Goal: Information Seeking & Learning: Understand process/instructions

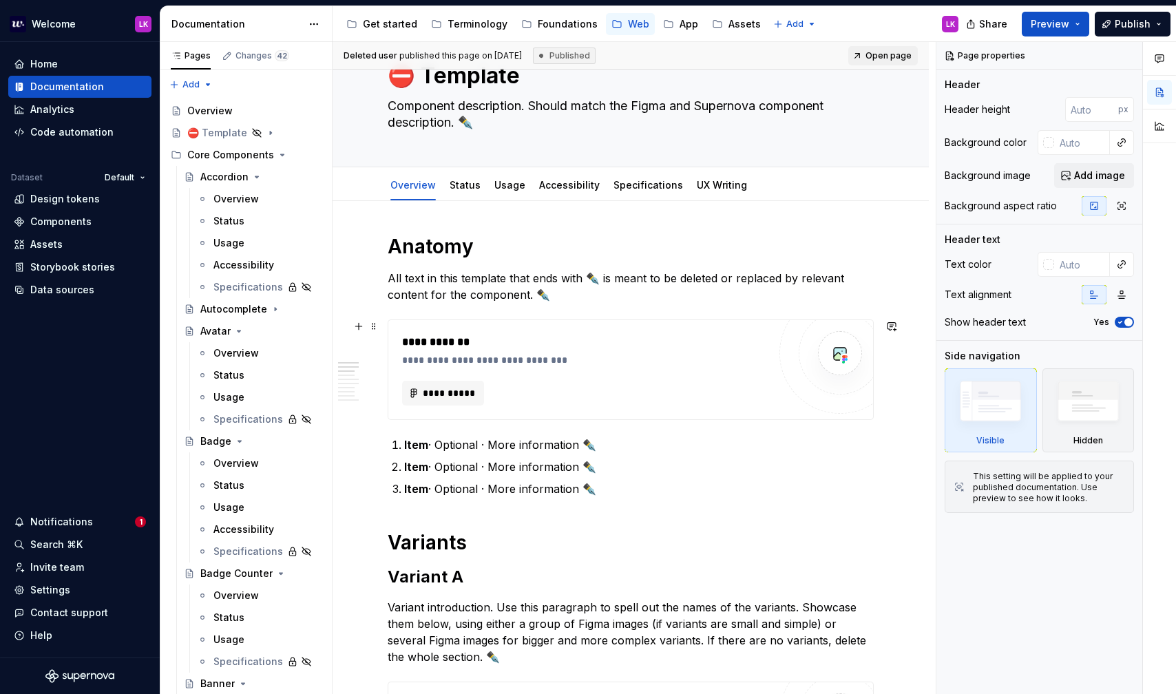
scroll to position [59, 0]
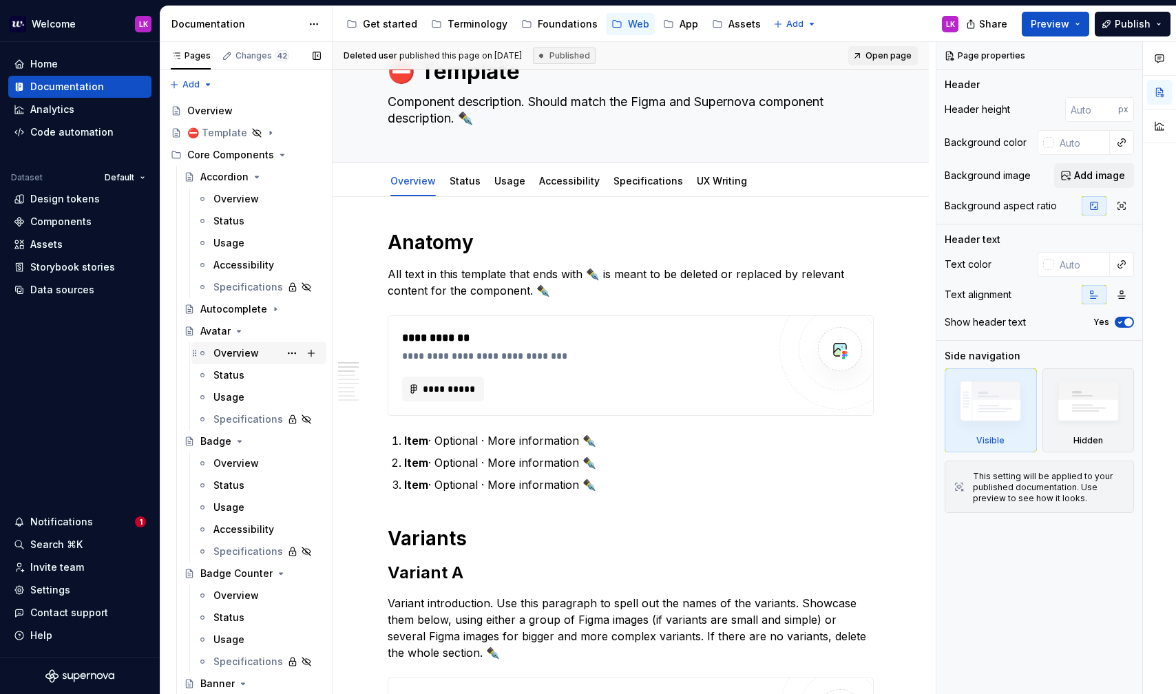
click at [255, 345] on div "Overview" at bounding box center [266, 352] width 107 height 19
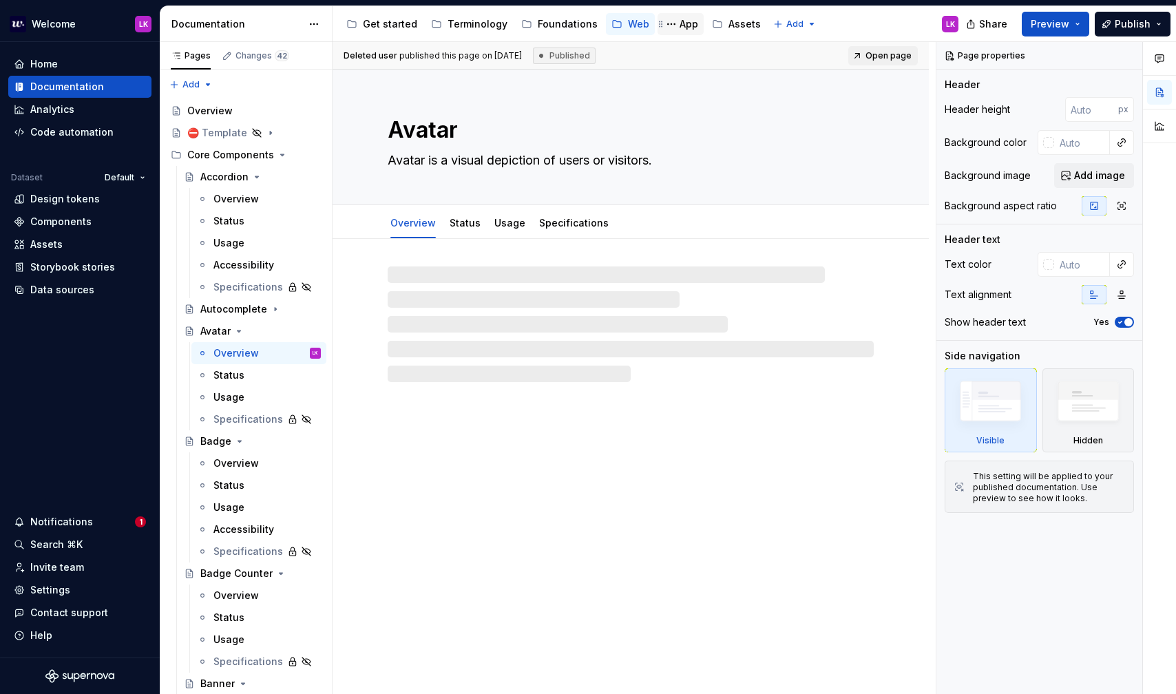
click at [679, 17] on div "App" at bounding box center [680, 24] width 35 height 17
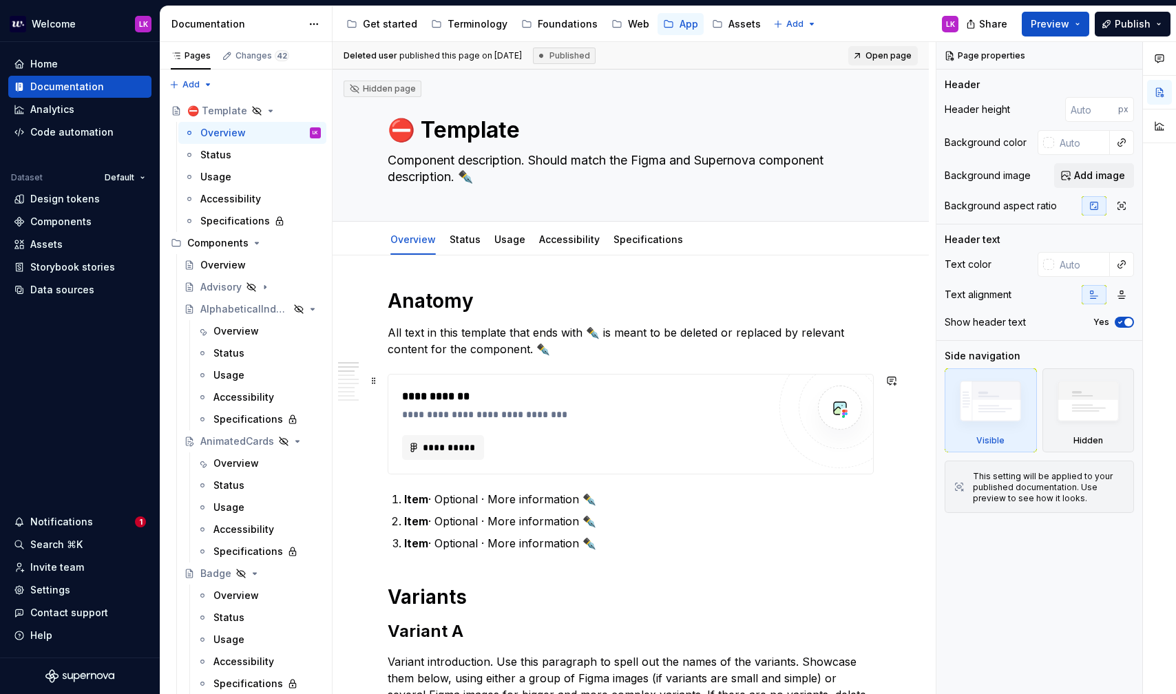
scroll to position [1, 0]
click at [254, 321] on div "Overview" at bounding box center [266, 330] width 107 height 19
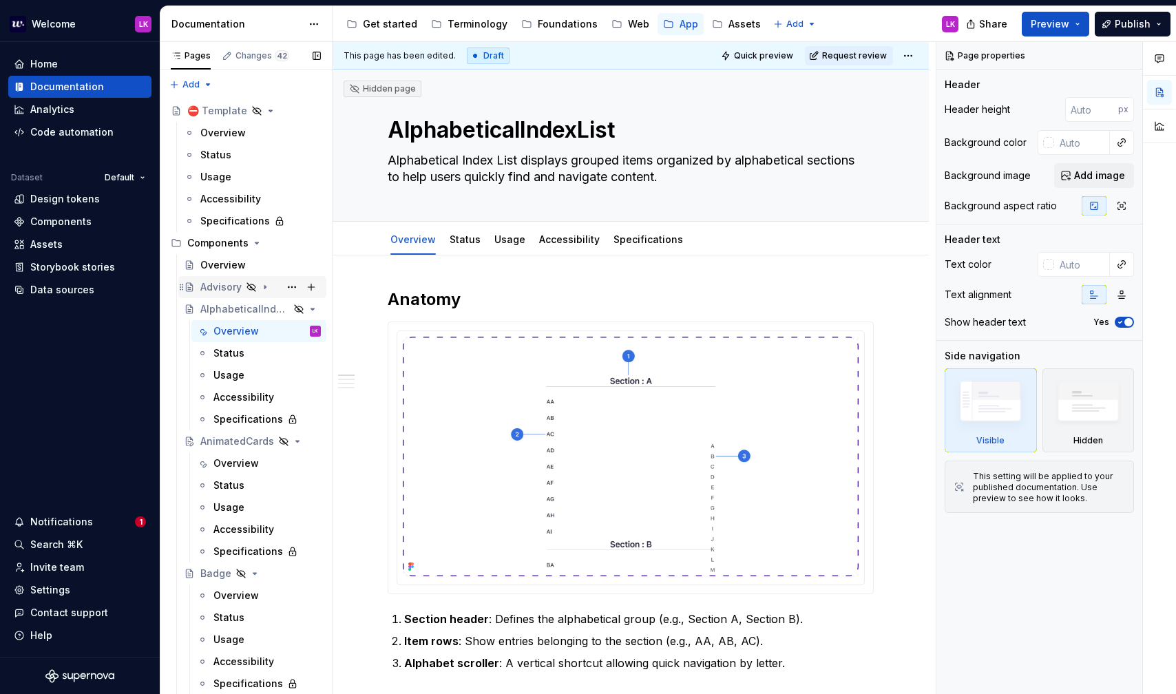
click at [229, 288] on div "Advisory" at bounding box center [220, 287] width 41 height 14
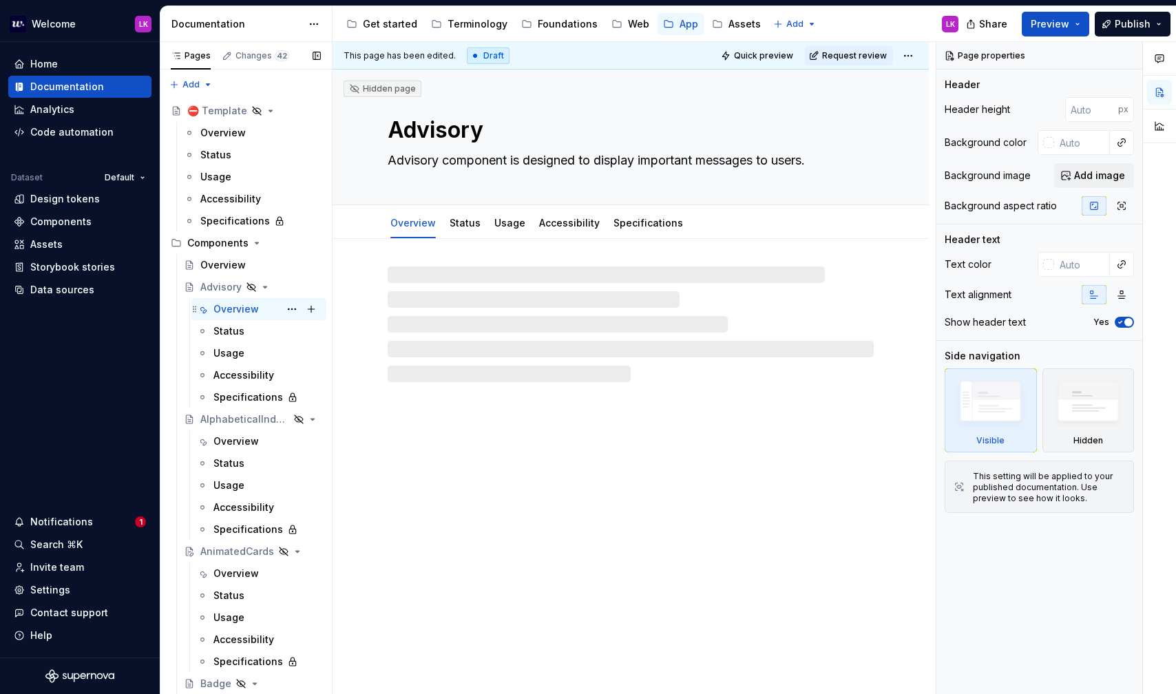
click at [240, 310] on div "Overview" at bounding box center [235, 309] width 45 height 14
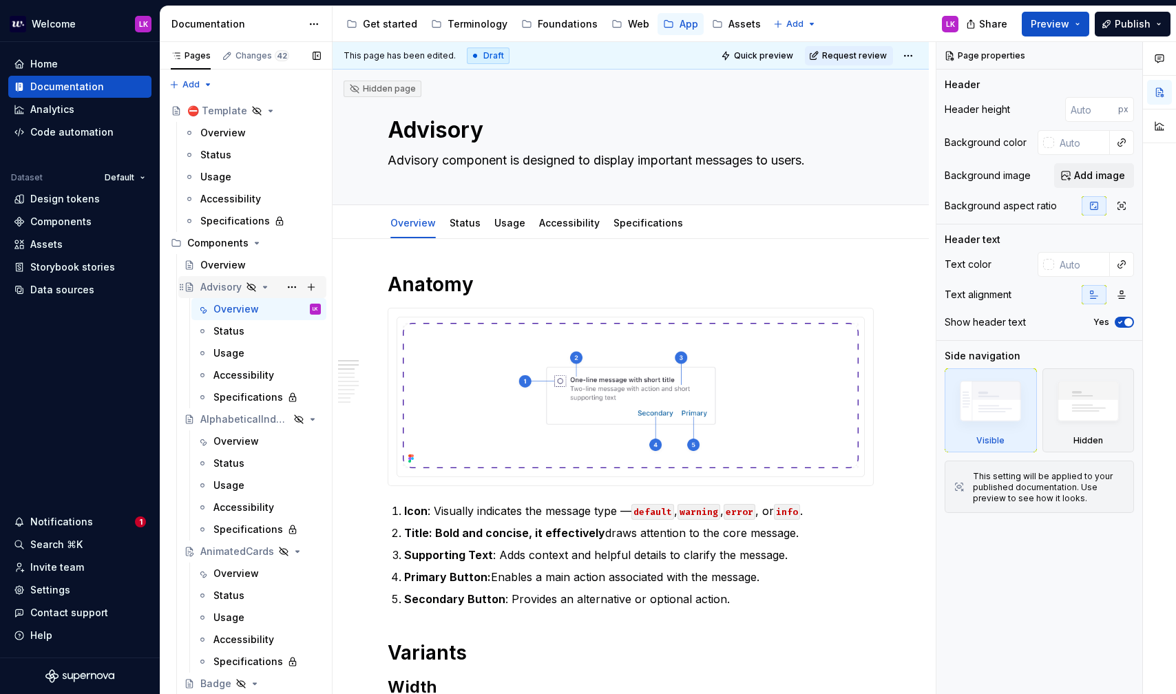
click at [266, 290] on icon "Page tree" at bounding box center [264, 287] width 11 height 11
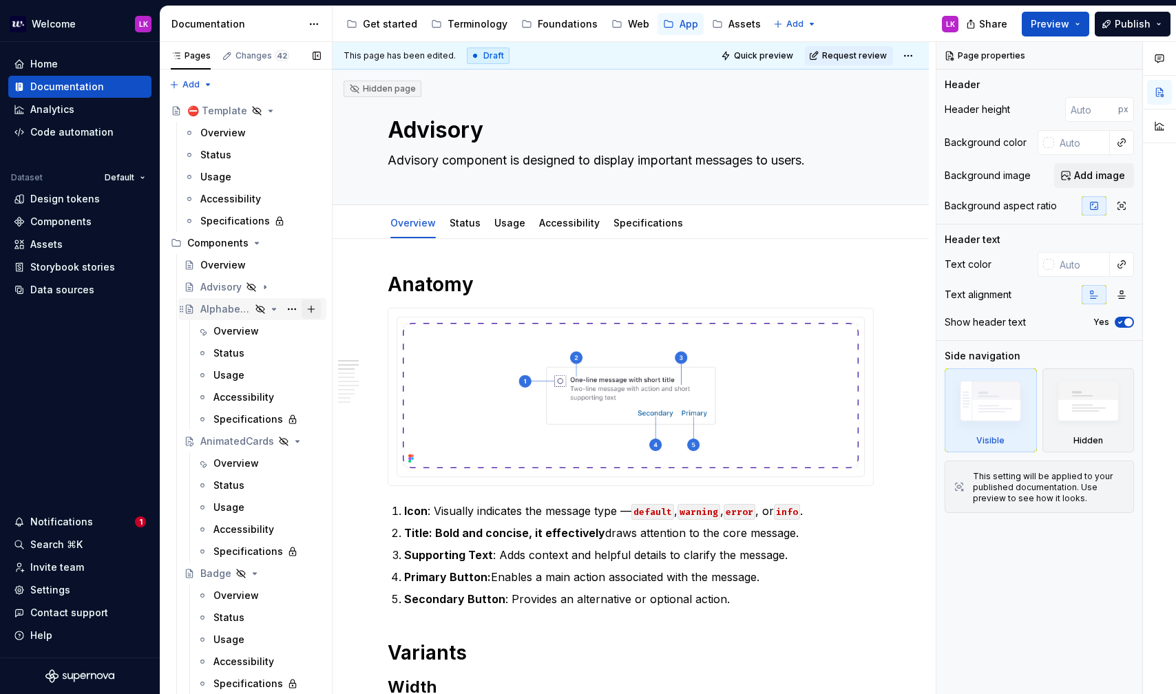
click at [312, 308] on button "Page tree" at bounding box center [310, 308] width 19 height 19
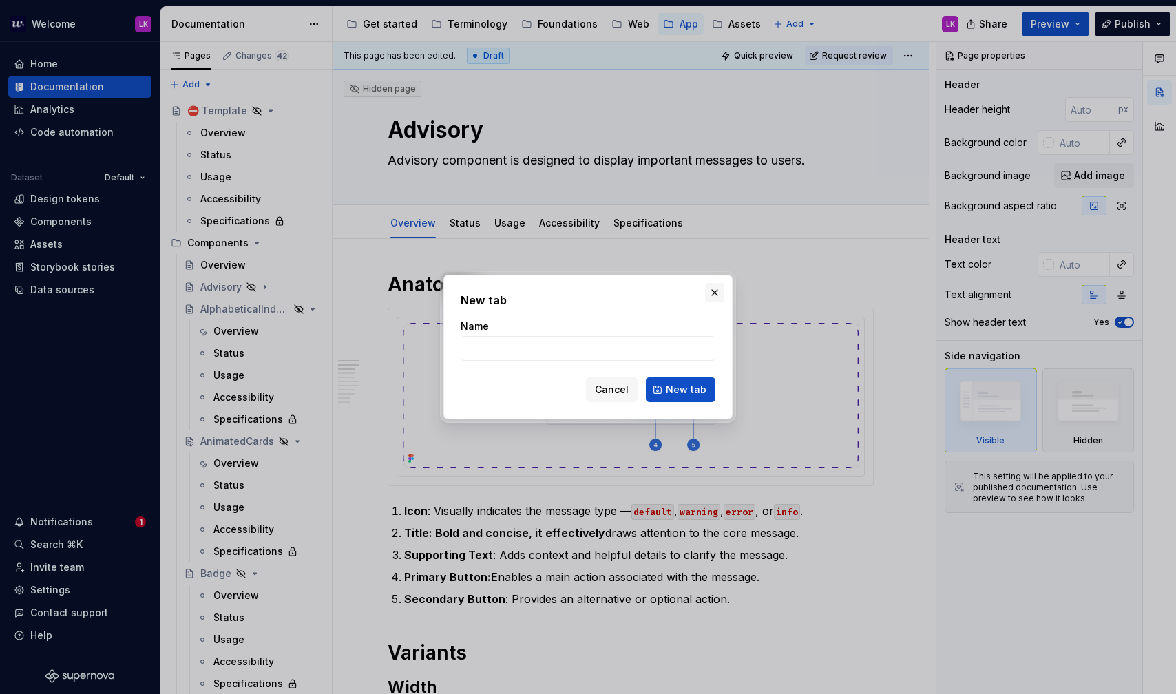
click at [719, 296] on button "button" at bounding box center [714, 292] width 19 height 19
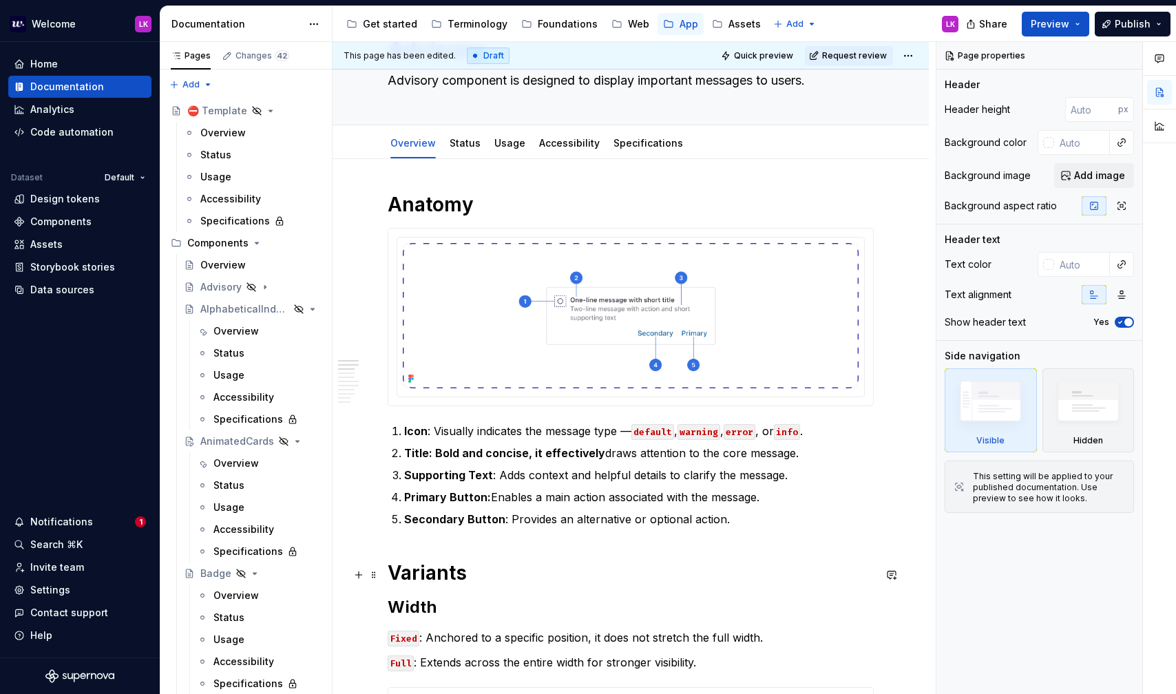
scroll to position [81, 0]
click at [275, 306] on icon "Page tree" at bounding box center [273, 309] width 11 height 11
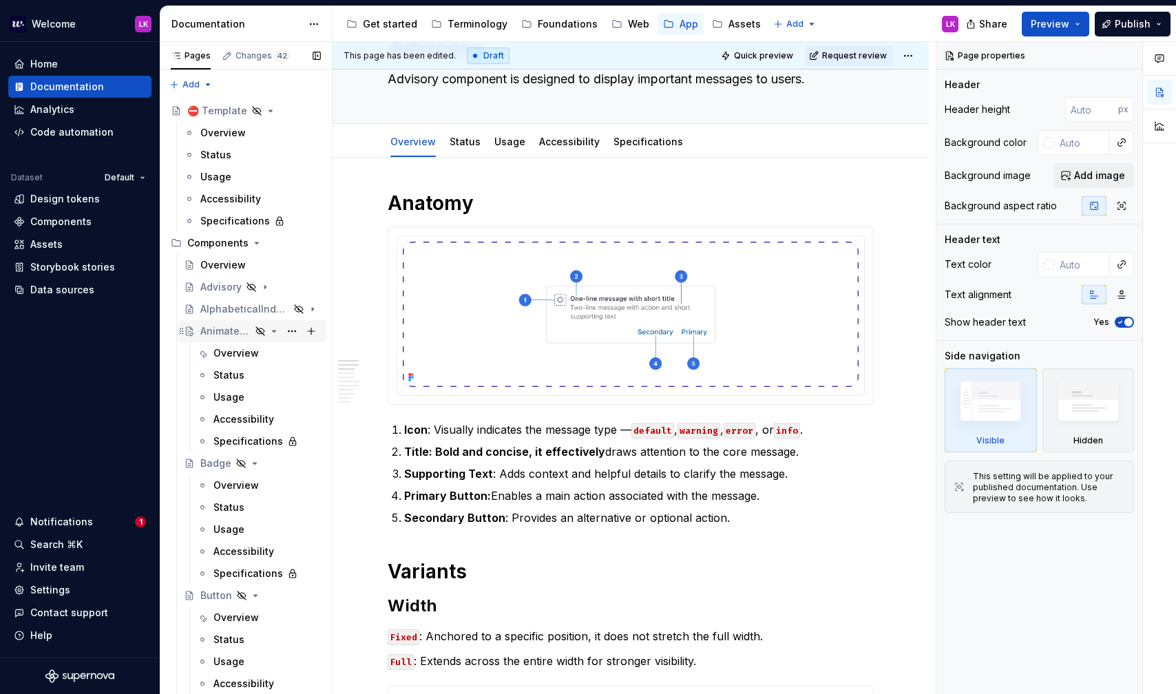
click at [277, 332] on icon "Page tree" at bounding box center [273, 331] width 11 height 11
click at [257, 352] on icon "Page tree" at bounding box center [254, 353] width 11 height 11
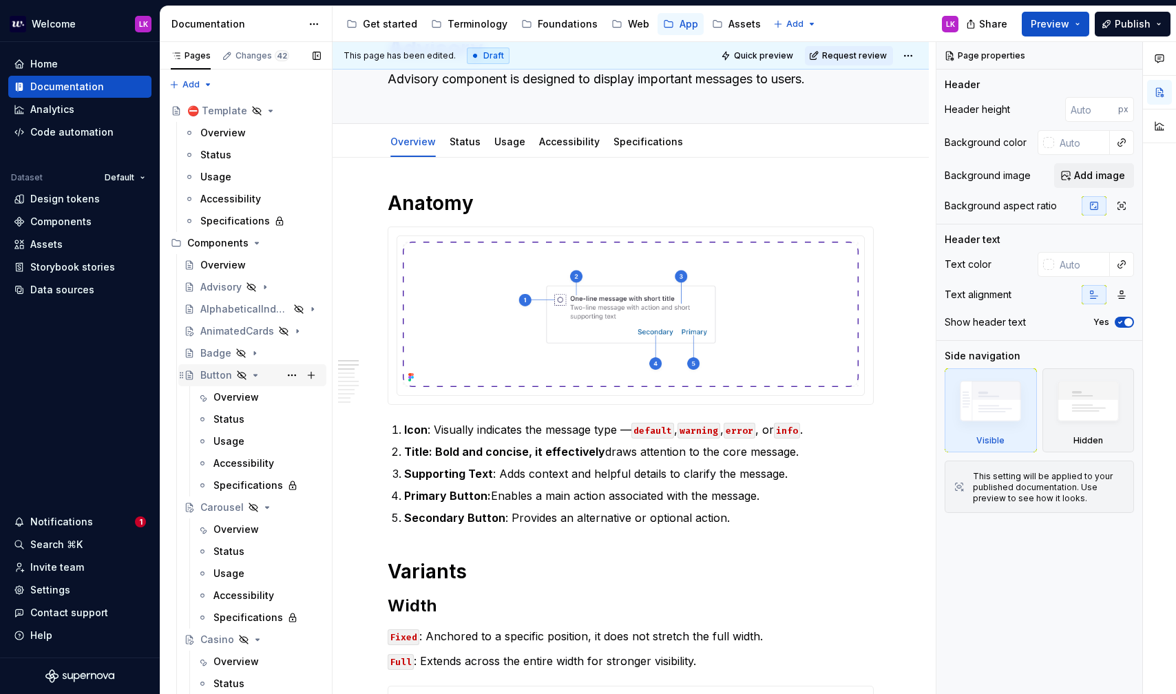
click at [253, 371] on icon "Page tree" at bounding box center [255, 375] width 11 height 11
click at [266, 398] on icon "Page tree" at bounding box center [267, 396] width 3 height 1
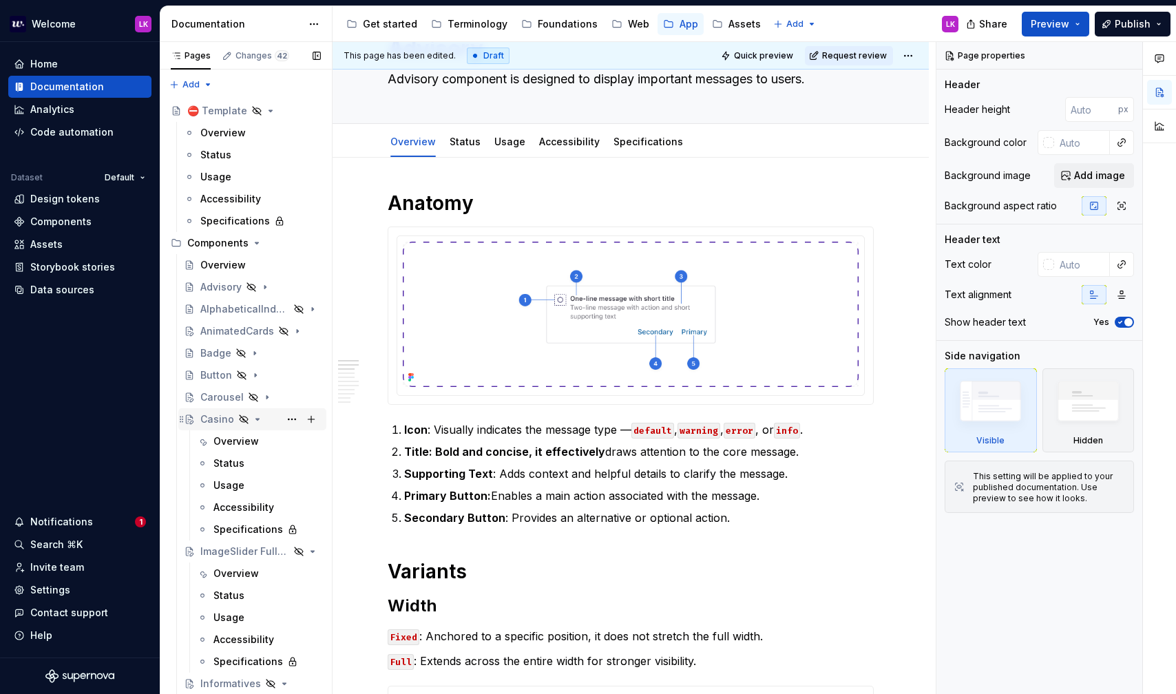
click at [259, 420] on icon "Page tree" at bounding box center [257, 419] width 11 height 11
click at [271, 440] on icon "Page tree" at bounding box center [273, 441] width 11 height 11
click at [280, 461] on div "Informatives" at bounding box center [260, 463] width 120 height 19
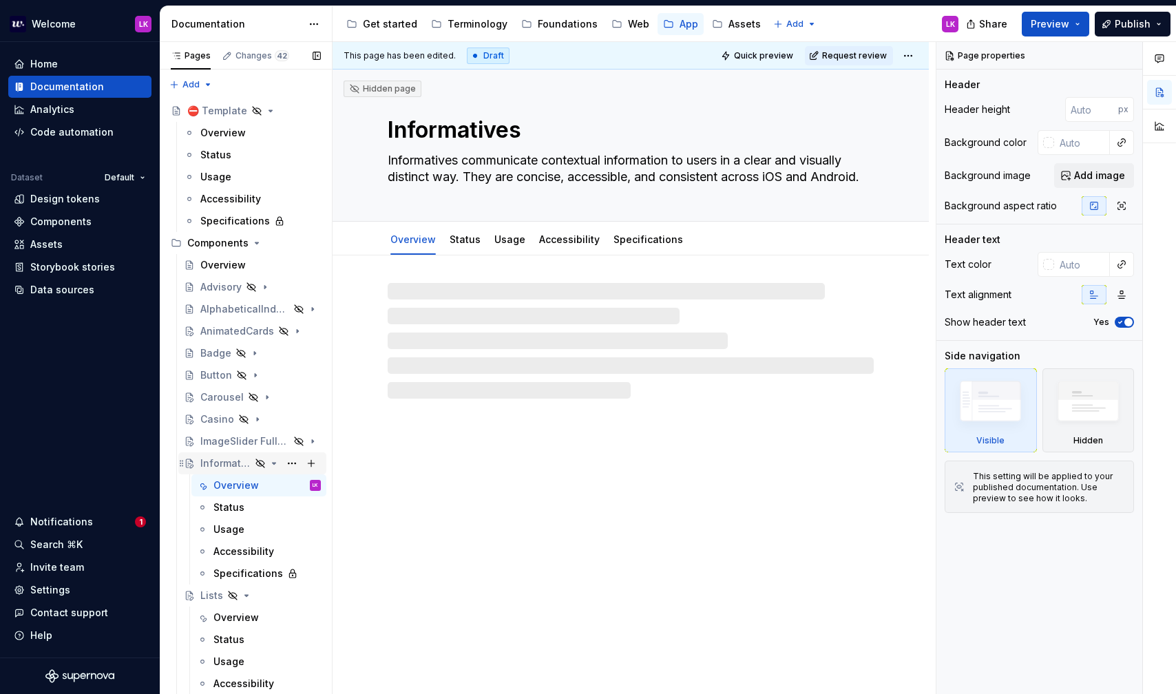
click at [279, 465] on div "Informatives" at bounding box center [260, 463] width 120 height 19
click at [272, 459] on icon "Page tree" at bounding box center [273, 463] width 11 height 11
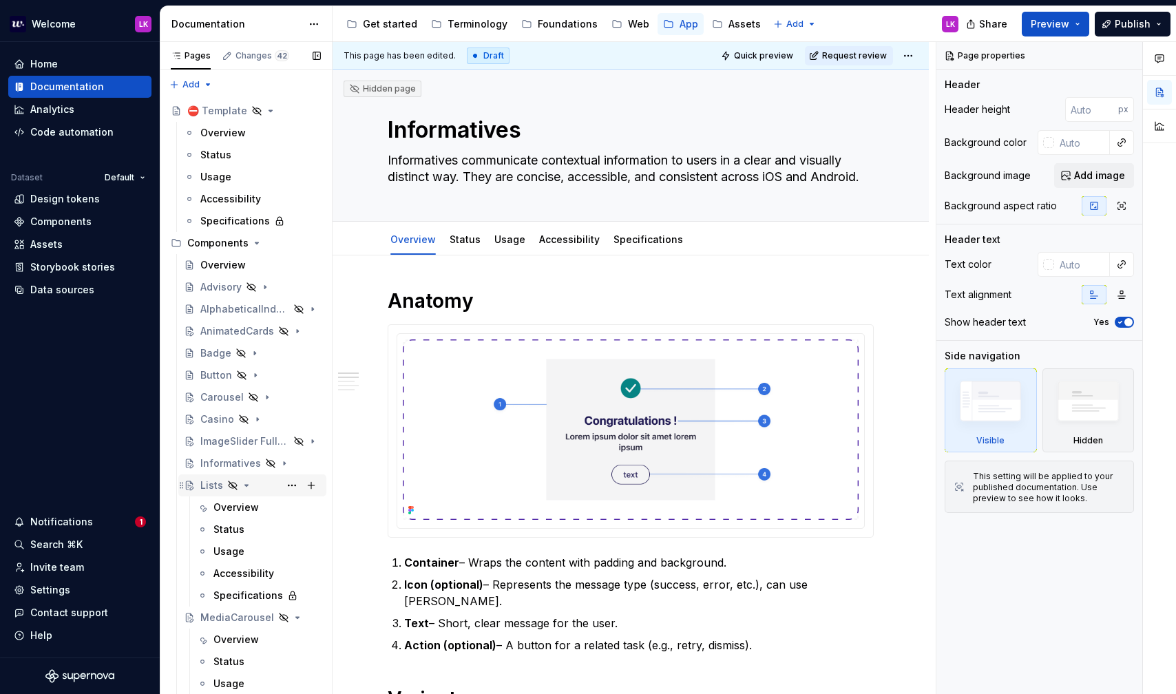
click at [253, 486] on div "Lists" at bounding box center [260, 485] width 120 height 19
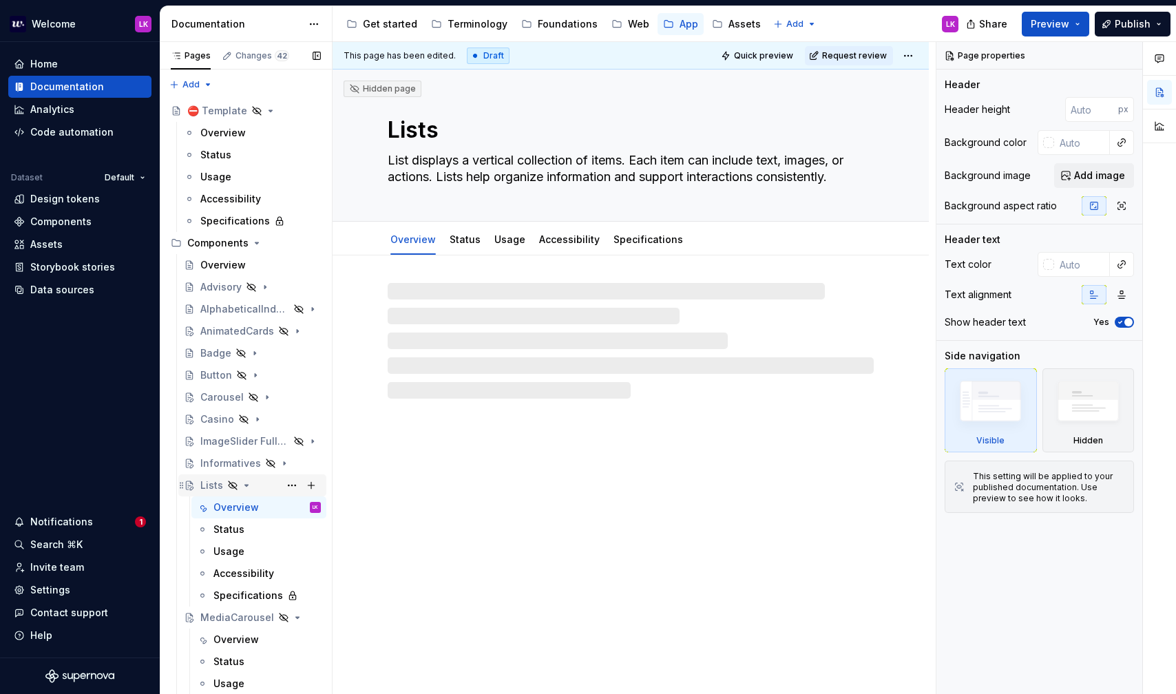
click at [244, 483] on icon "Page tree" at bounding box center [246, 485] width 11 height 11
click at [274, 505] on icon "Page tree" at bounding box center [273, 507] width 11 height 11
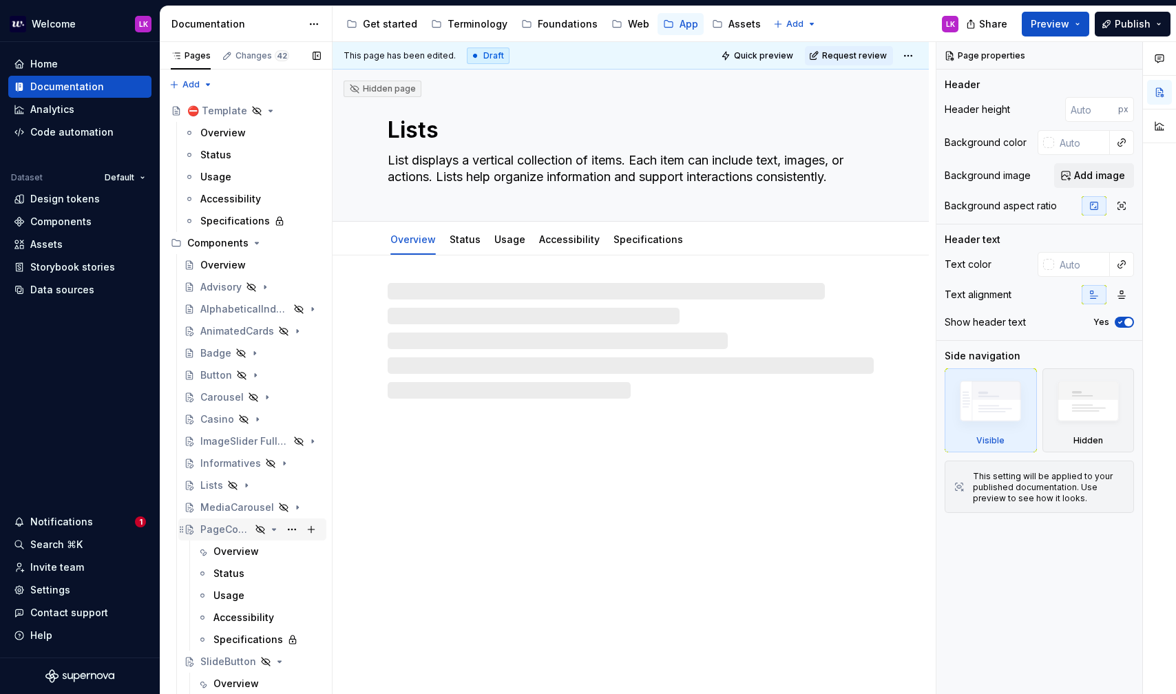
click at [278, 533] on icon "Page tree" at bounding box center [273, 529] width 11 height 11
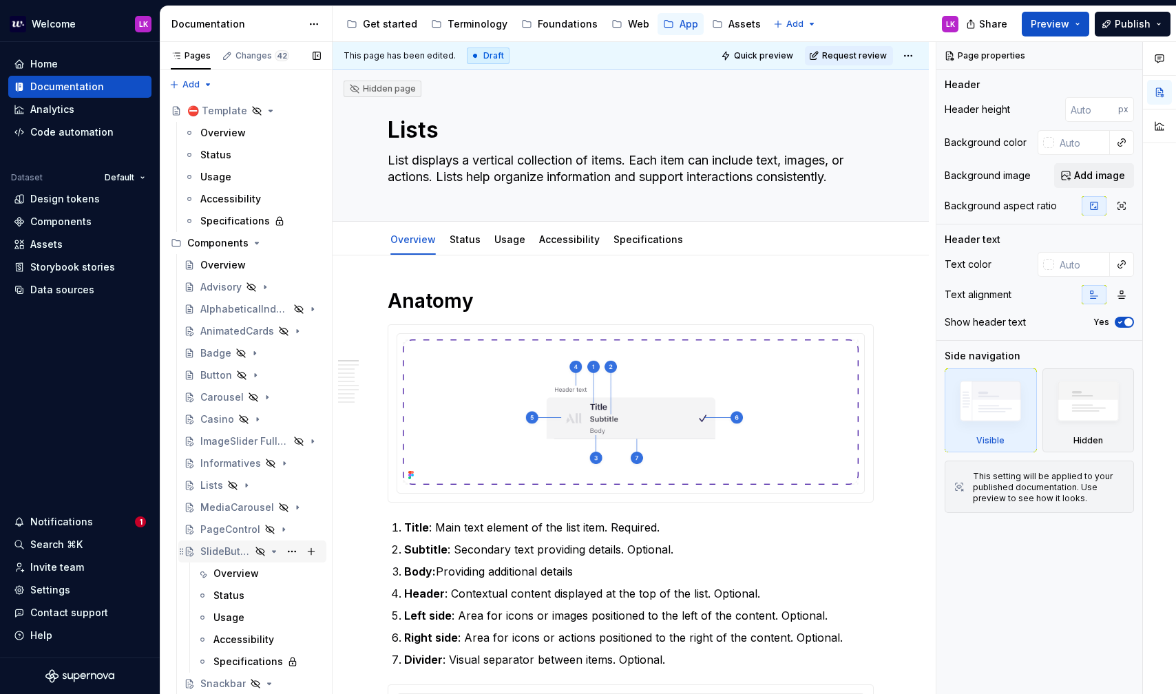
click at [276, 554] on icon "Page tree" at bounding box center [273, 551] width 11 height 11
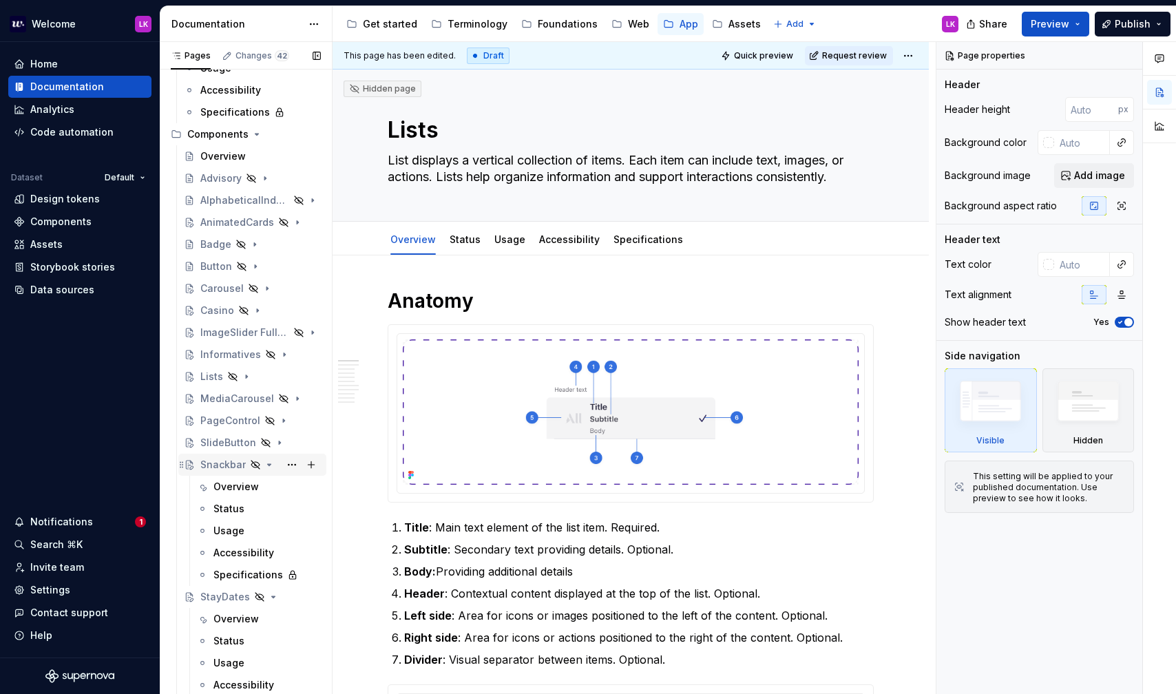
click at [264, 467] on icon "Page tree" at bounding box center [269, 464] width 11 height 11
click at [269, 491] on icon "Page tree" at bounding box center [273, 486] width 11 height 11
click at [261, 555] on icon "Page tree" at bounding box center [266, 552] width 11 height 11
click at [251, 569] on div "Tree" at bounding box center [260, 574] width 120 height 19
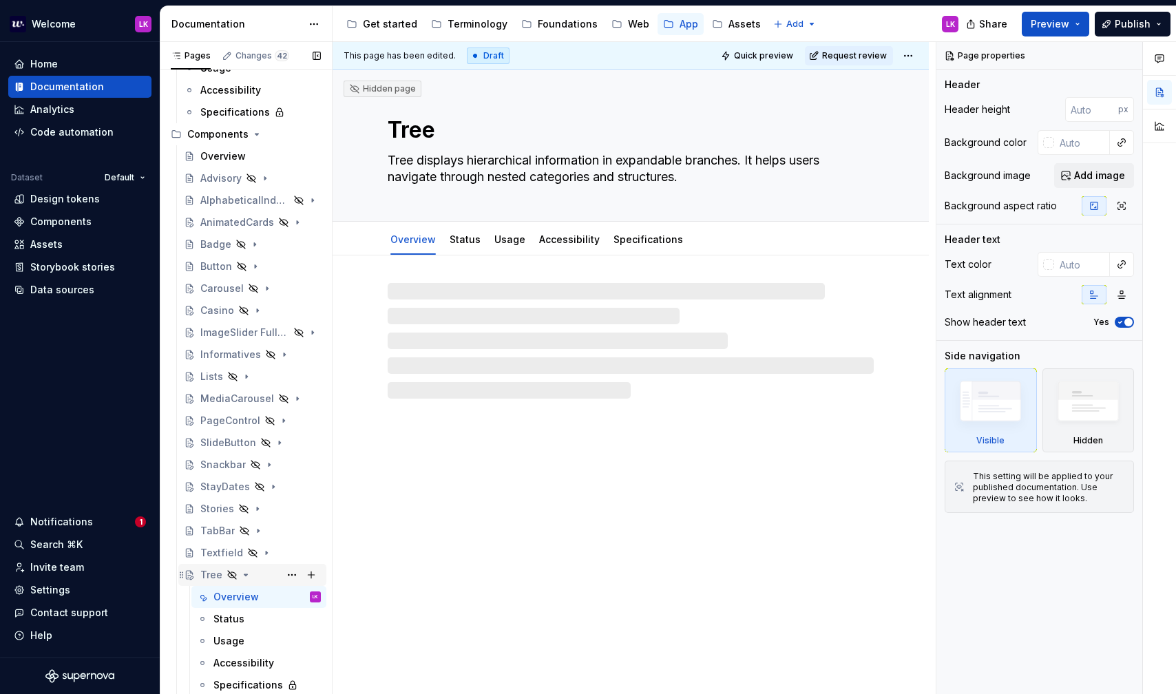
click at [249, 576] on icon "Page tree" at bounding box center [245, 574] width 11 height 11
click at [261, 599] on icon "Page tree" at bounding box center [263, 596] width 11 height 11
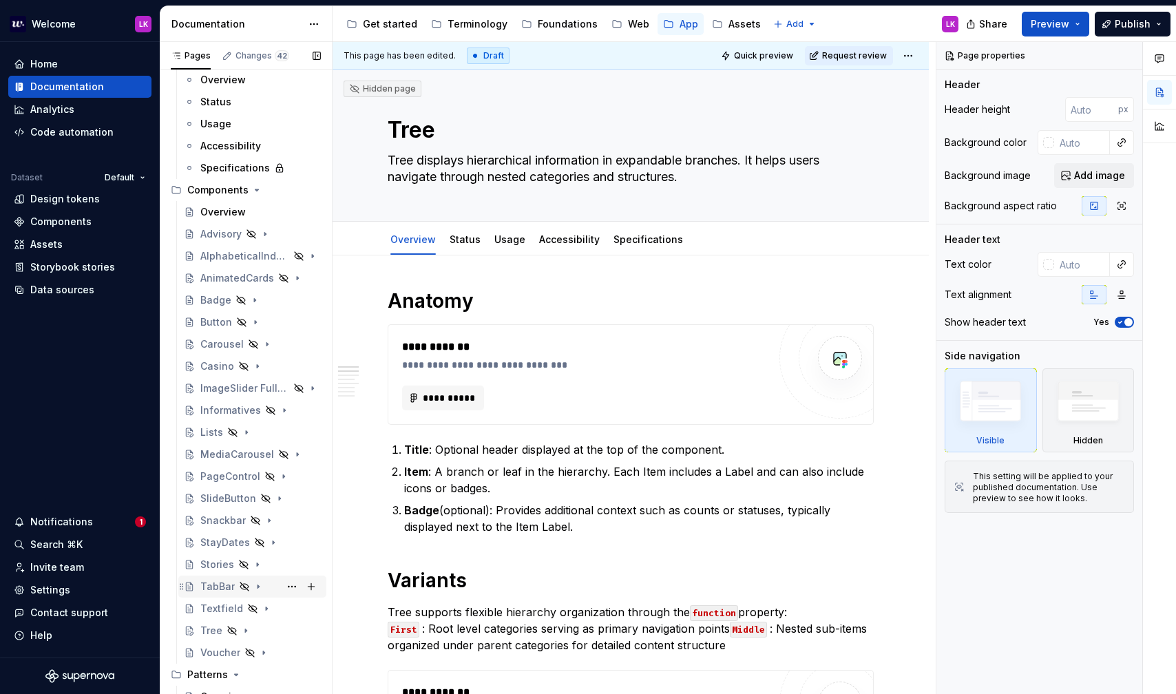
scroll to position [48, 0]
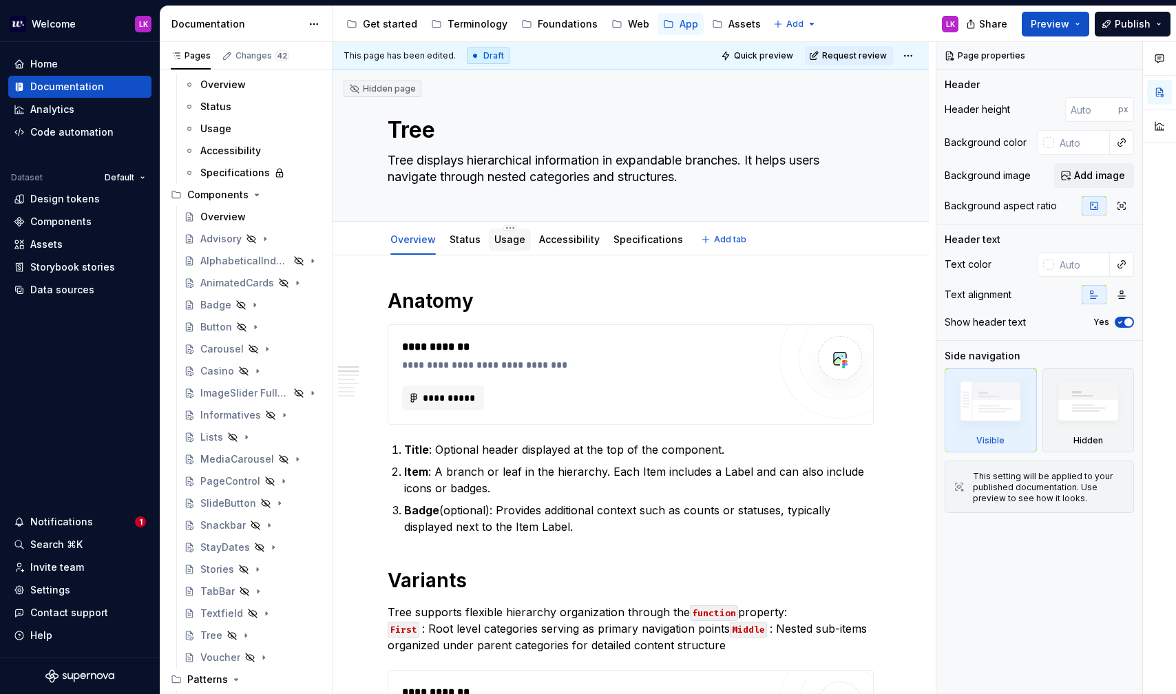
click at [496, 249] on div "Usage" at bounding box center [510, 240] width 42 height 22
click at [206, 236] on div "Advisory" at bounding box center [220, 239] width 41 height 14
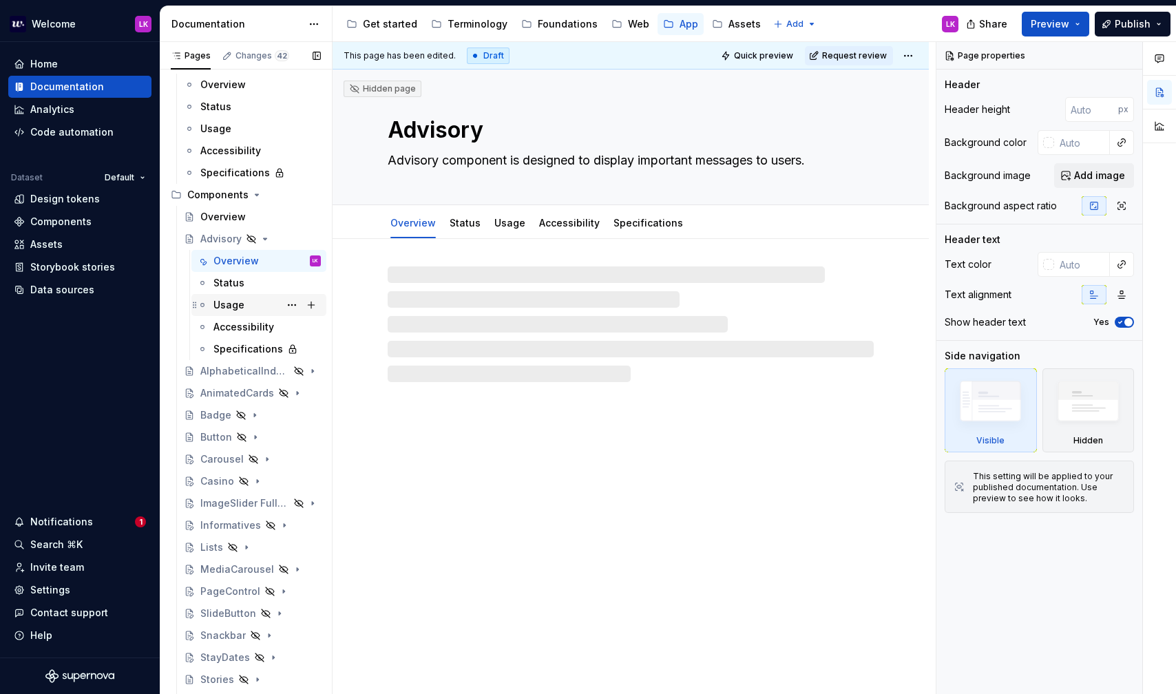
click at [252, 305] on div "Usage" at bounding box center [266, 304] width 107 height 19
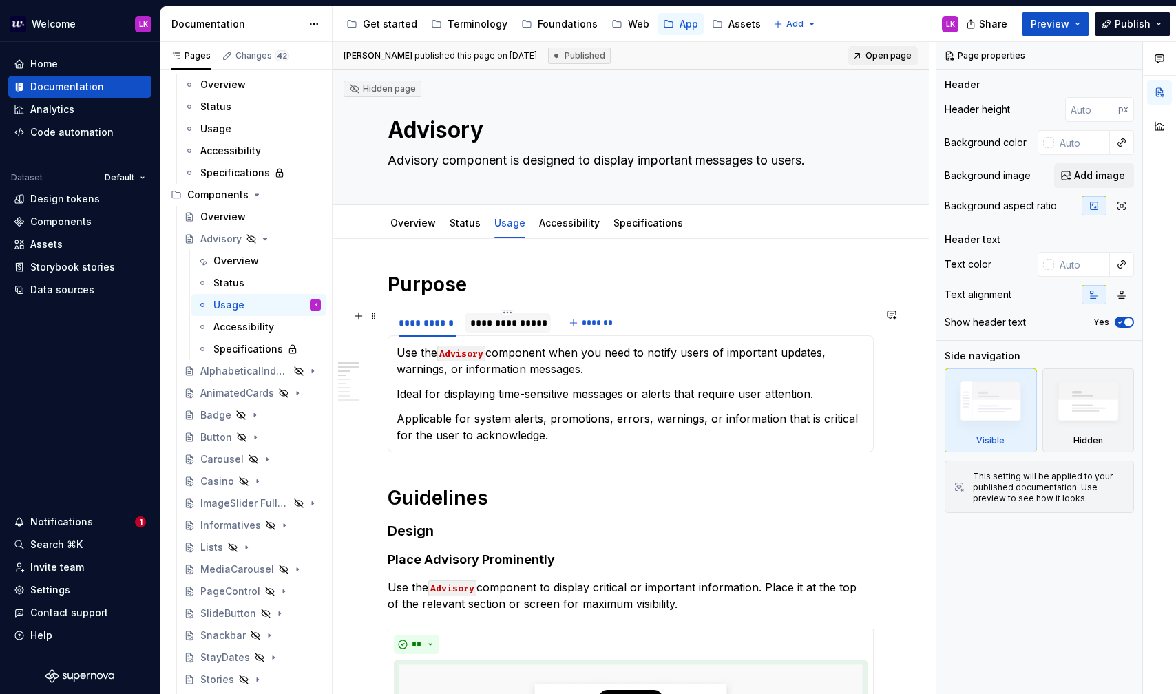
click at [512, 322] on div "**********" at bounding box center [507, 323] width 75 height 14
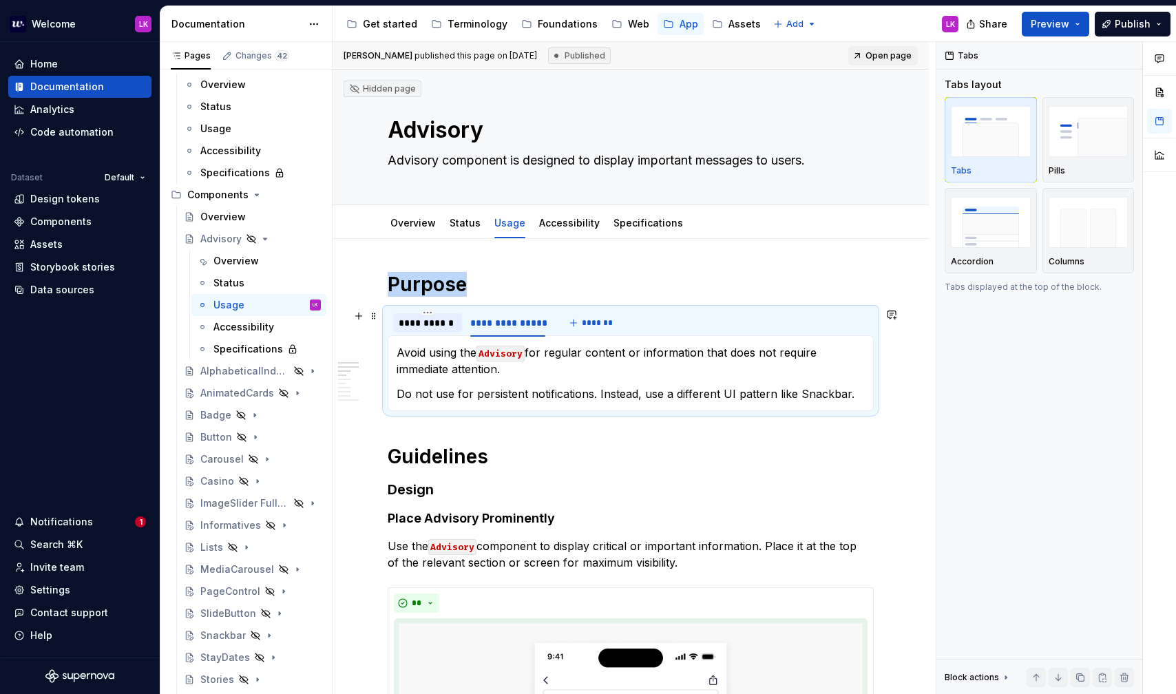
click at [433, 323] on div "**********" at bounding box center [428, 323] width 58 height 14
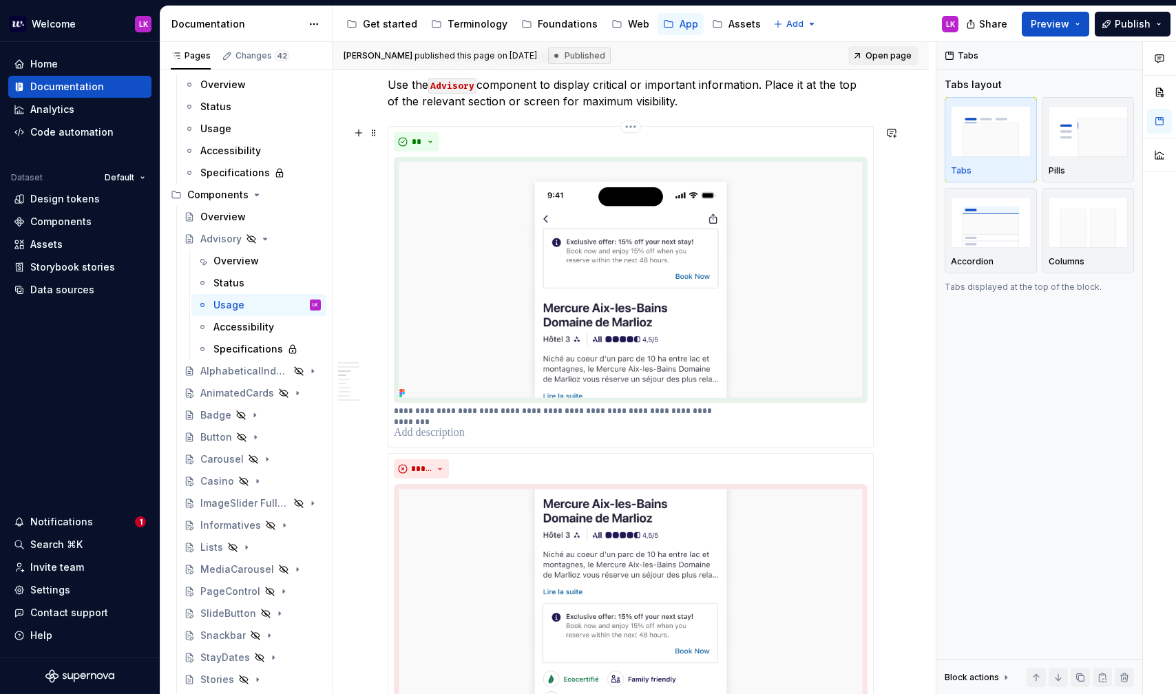
scroll to position [495, 0]
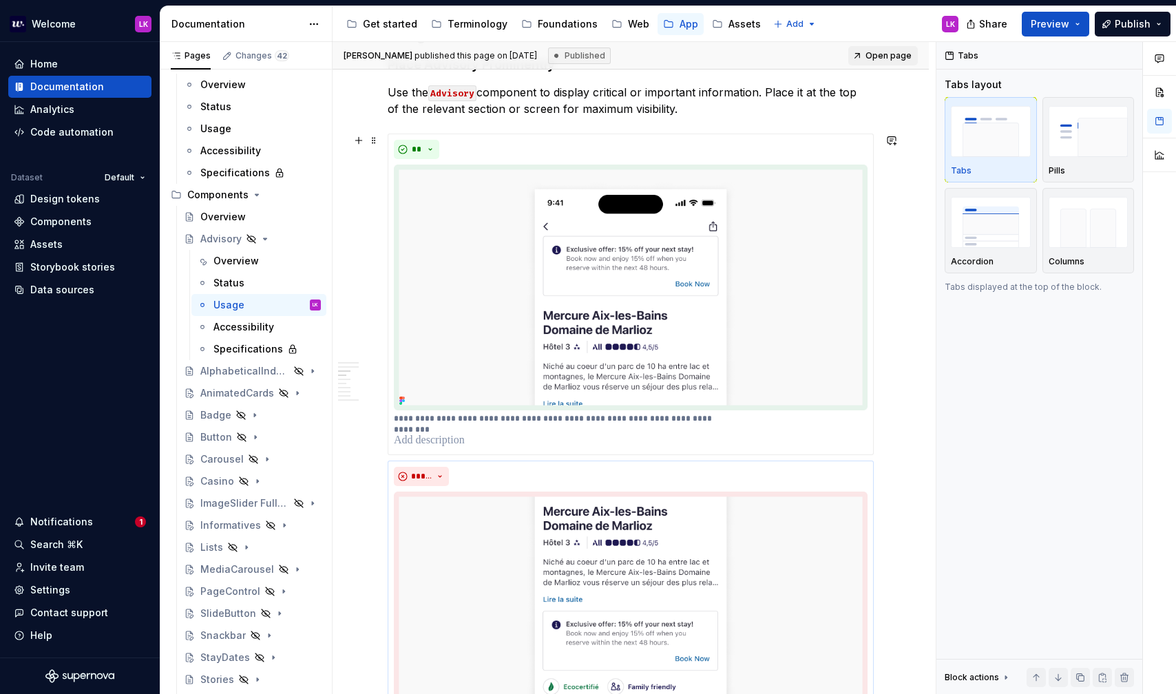
type textarea "*"
